Goal: Task Accomplishment & Management: Manage account settings

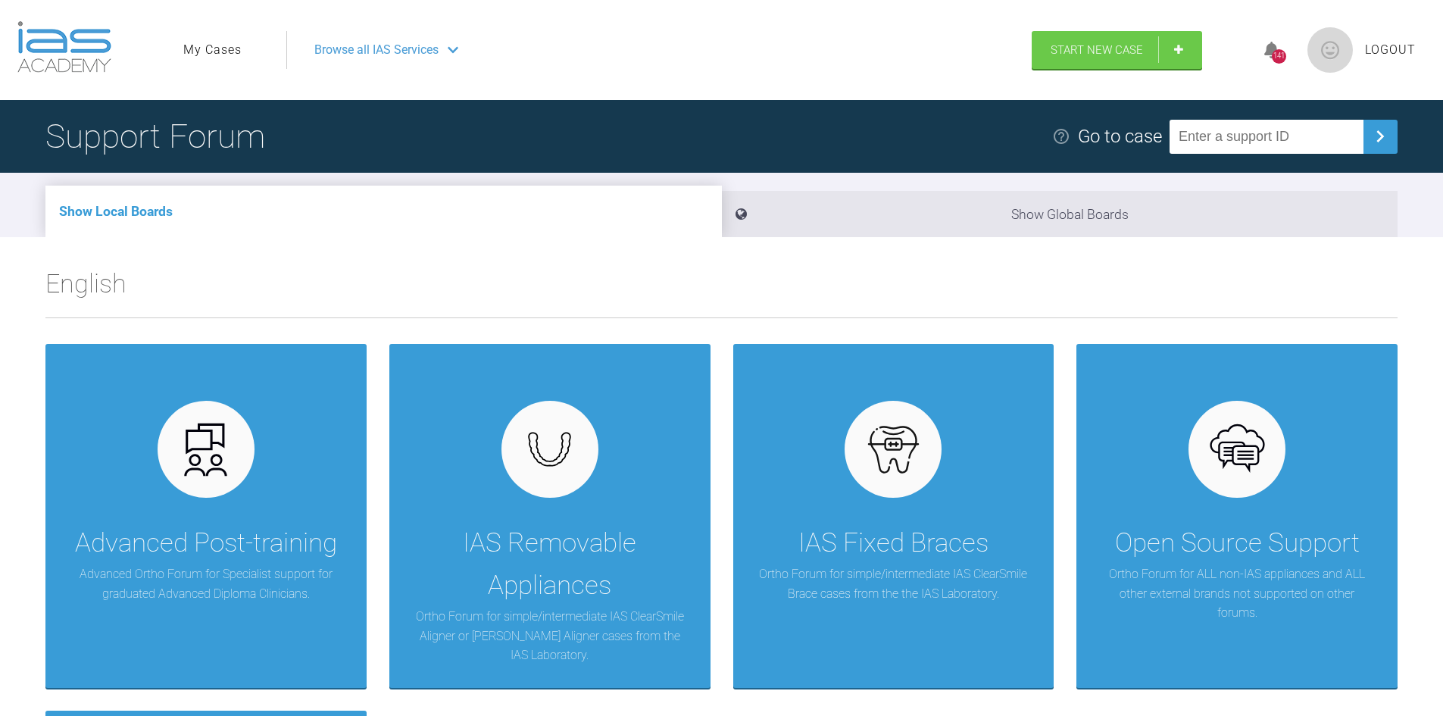
click at [244, 47] on li "My Cases" at bounding box center [214, 50] width 62 height 20
click at [236, 46] on link "My Cases" at bounding box center [212, 50] width 58 height 20
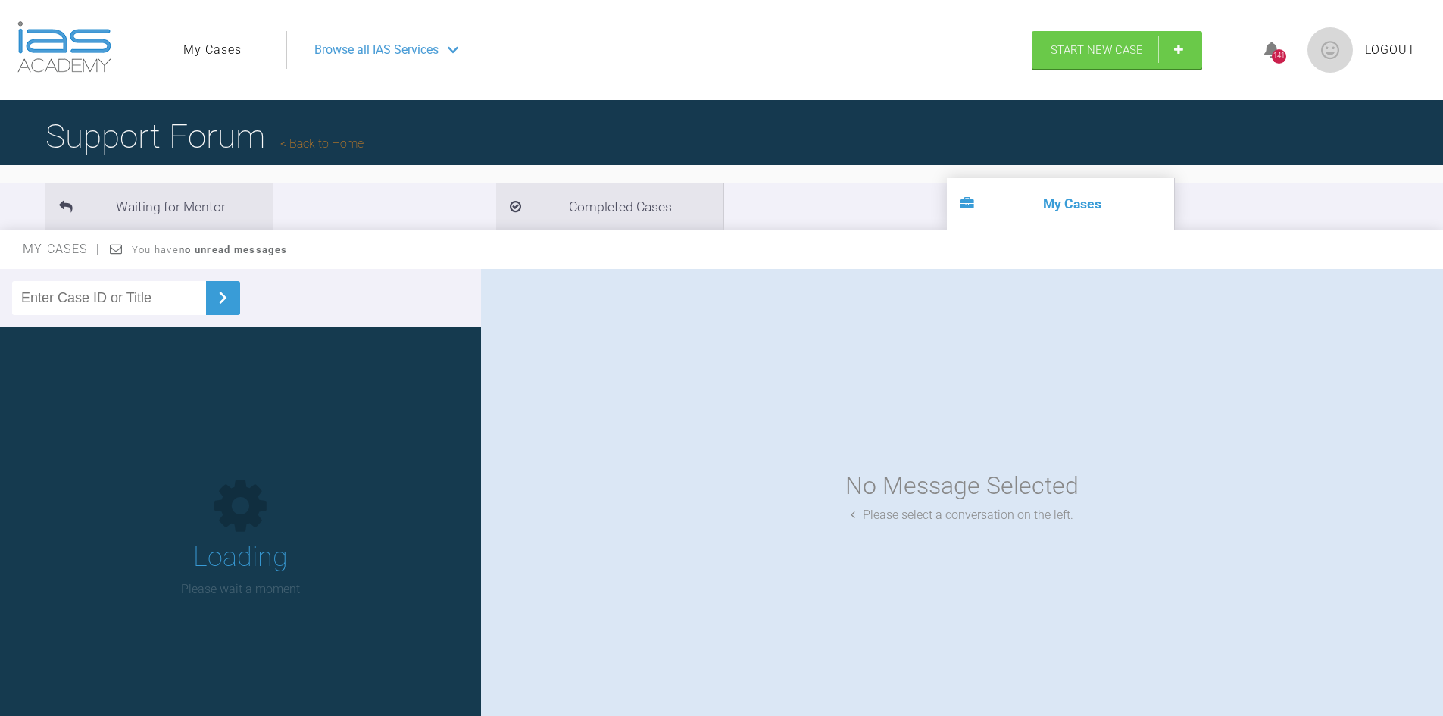
click at [236, 46] on link "My Cases" at bounding box center [212, 50] width 58 height 20
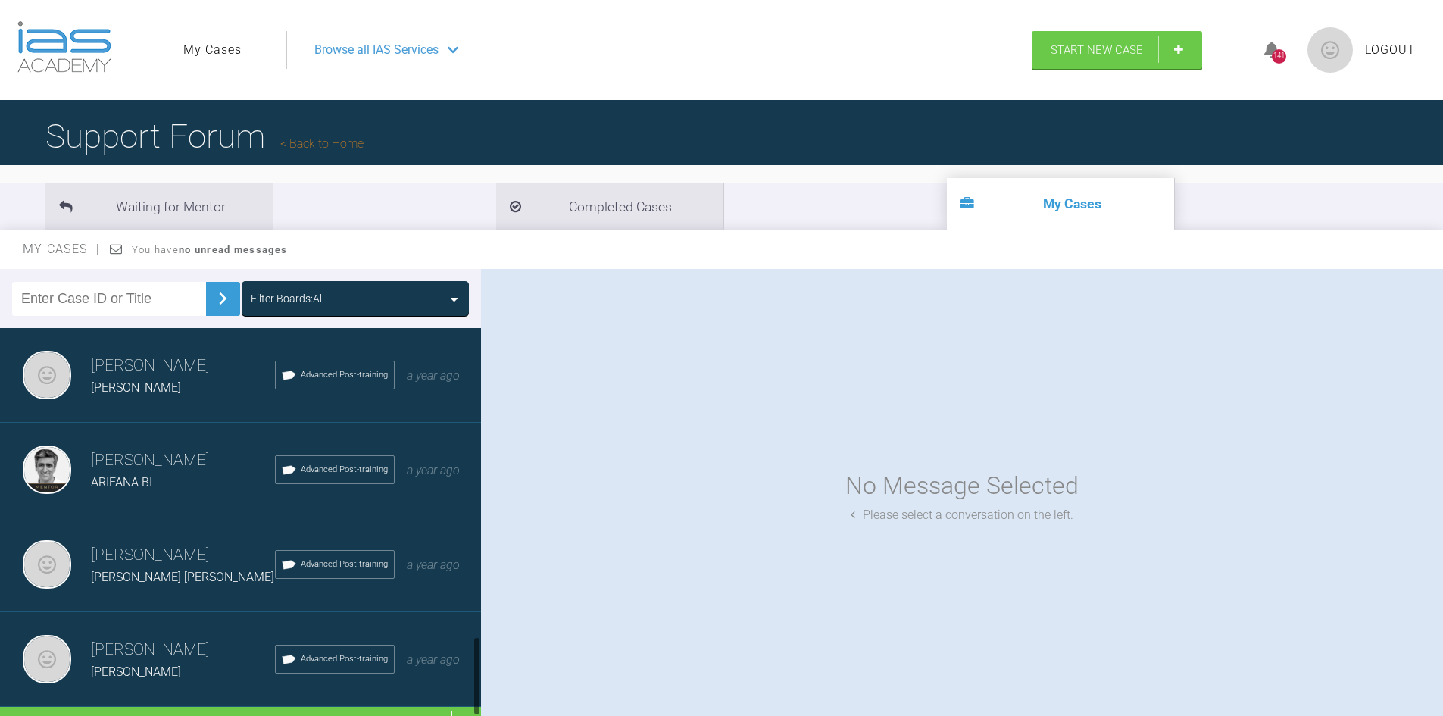
scroll to position [1546, 0]
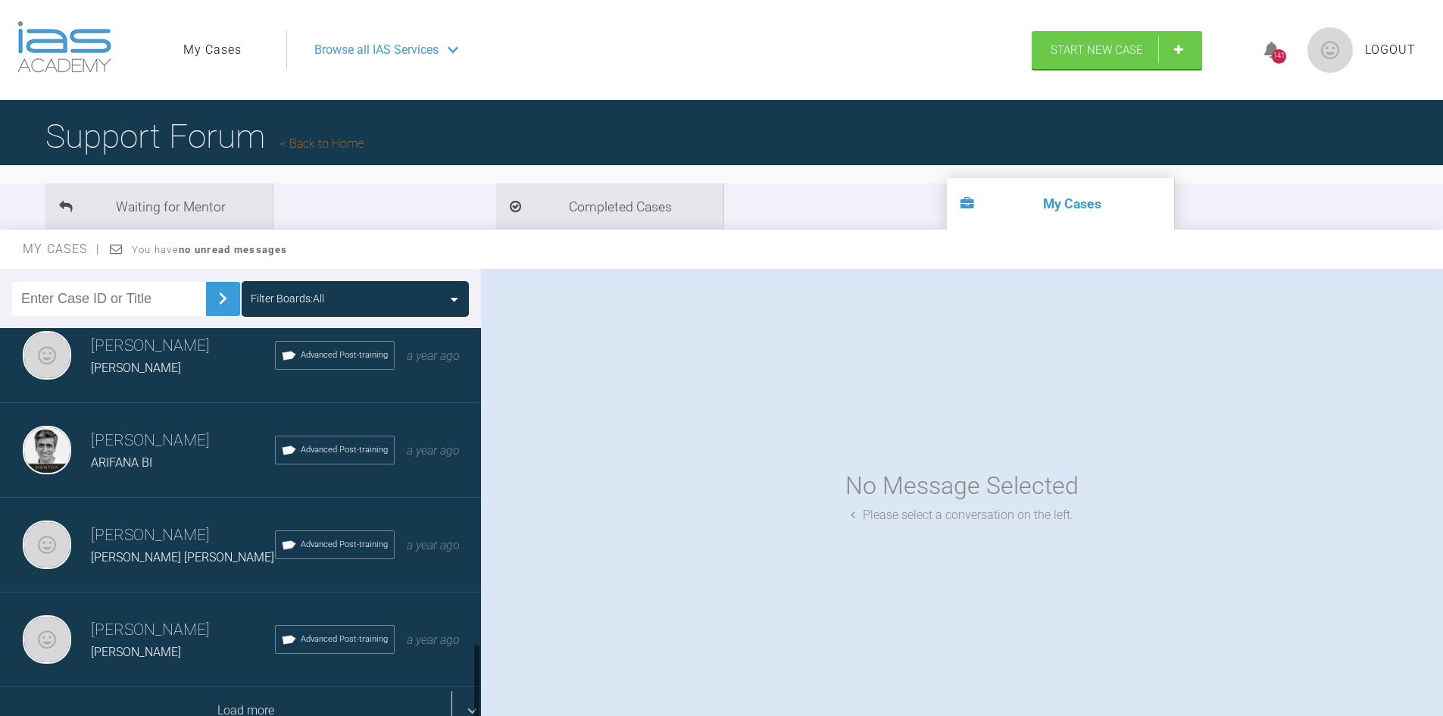
click at [155, 708] on div "Load more" at bounding box center [246, 710] width 492 height 47
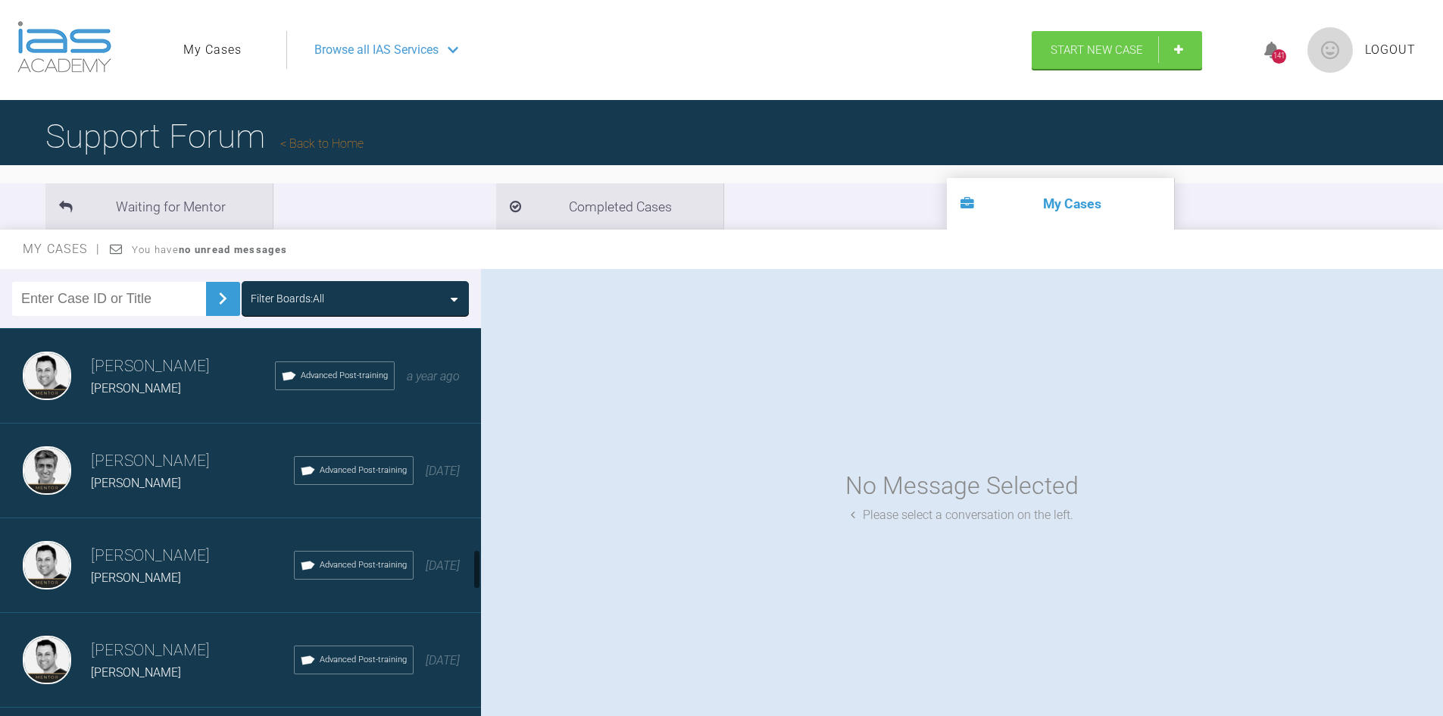
scroll to position [2152, 0]
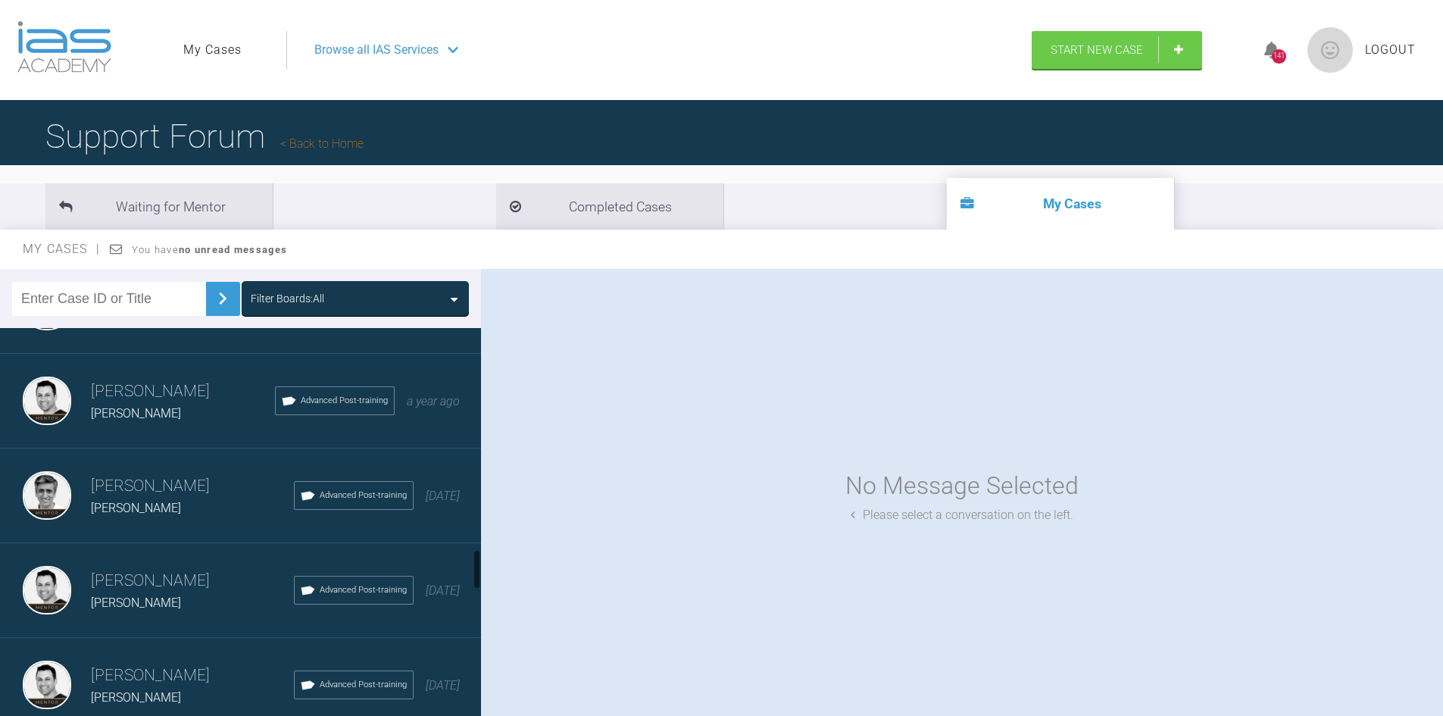
click at [161, 610] on div "Mitul Hirani" at bounding box center [192, 603] width 203 height 20
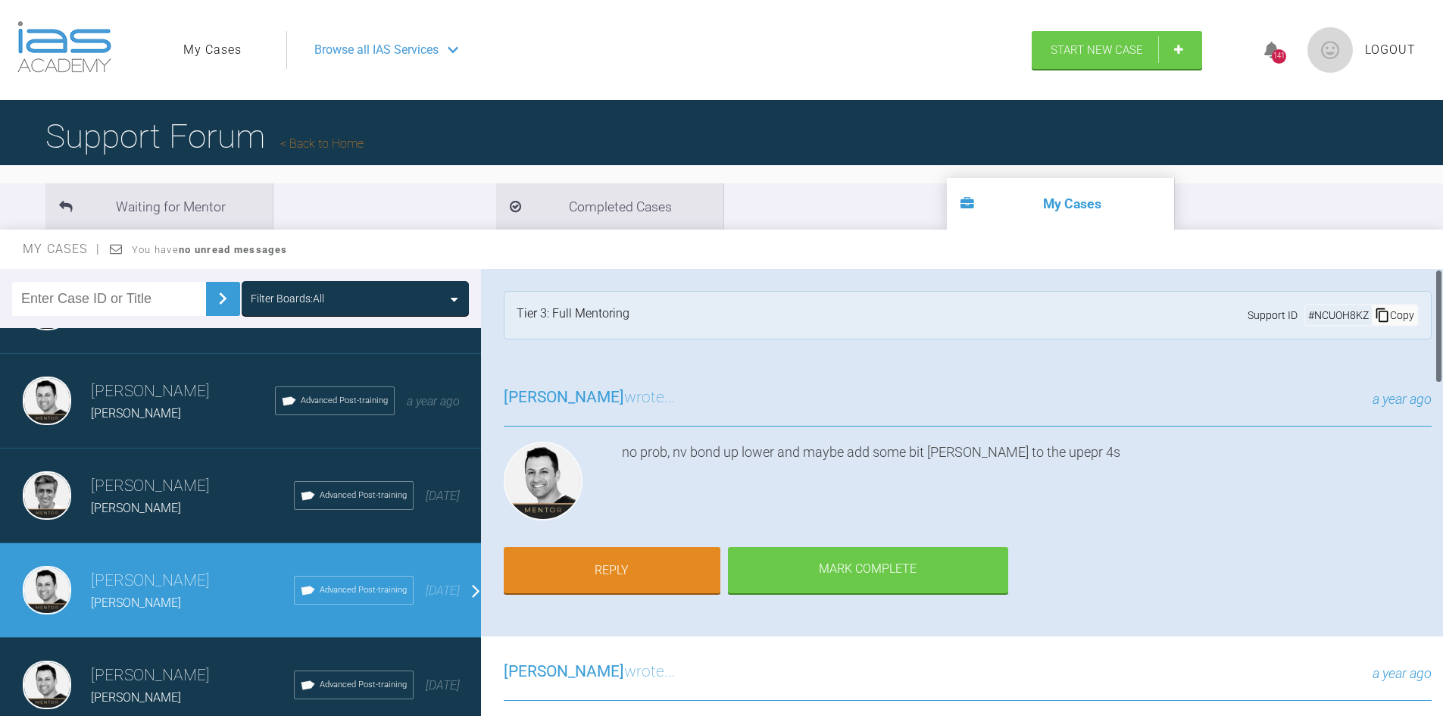
scroll to position [0, 0]
